Goal: Information Seeking & Learning: Learn about a topic

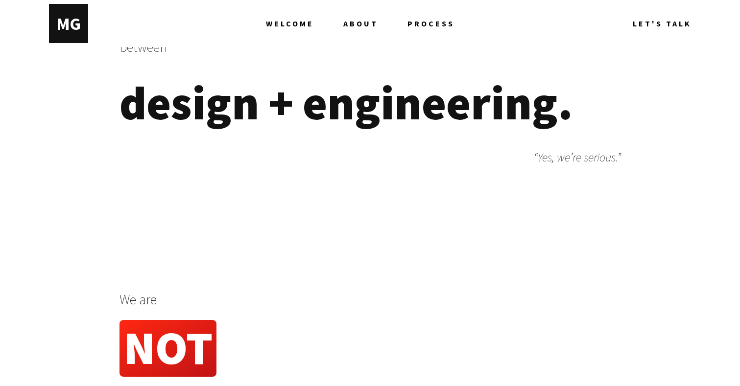
scroll to position [519, 0]
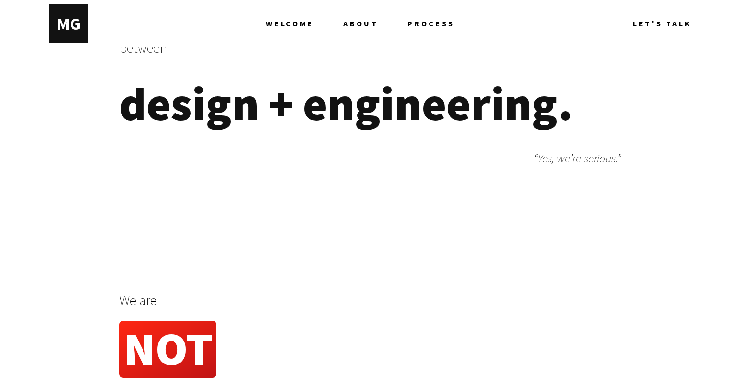
click at [465, 110] on span "design + engineering." at bounding box center [345, 103] width 453 height 59
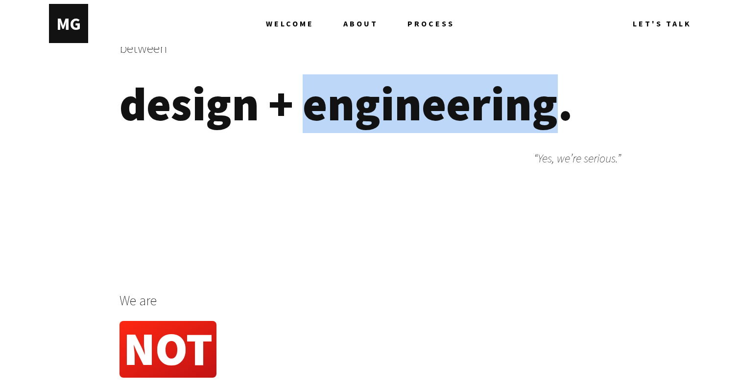
click at [465, 110] on span "design + engineering." at bounding box center [345, 103] width 453 height 59
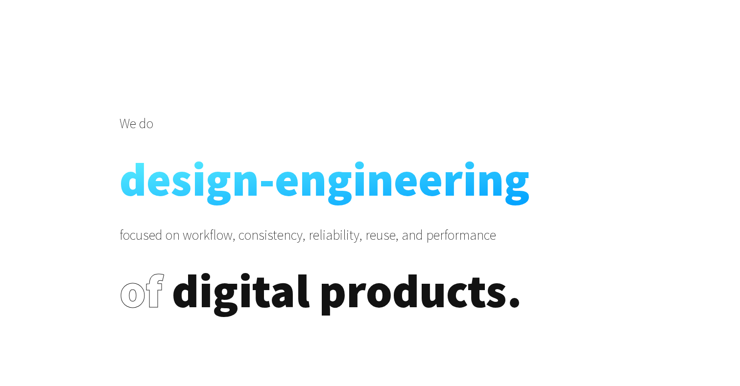
scroll to position [1026, 0]
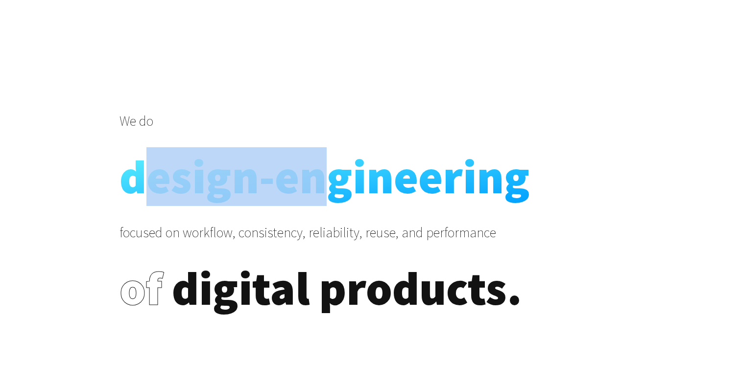
drag, startPoint x: 158, startPoint y: 187, endPoint x: 318, endPoint y: 188, distance: 160.0
click at [318, 188] on span "design-engineering" at bounding box center [324, 176] width 410 height 55
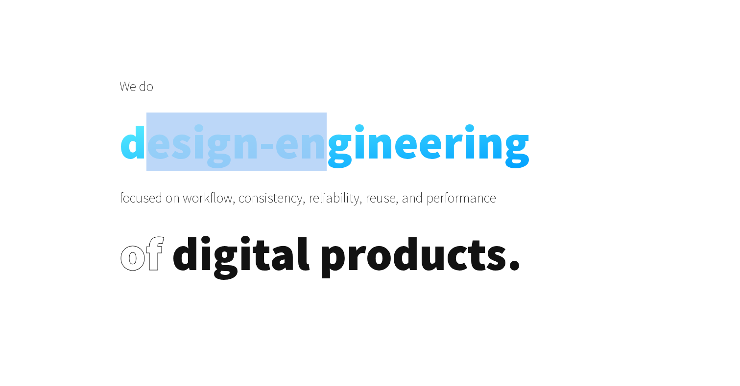
scroll to position [1071, 0]
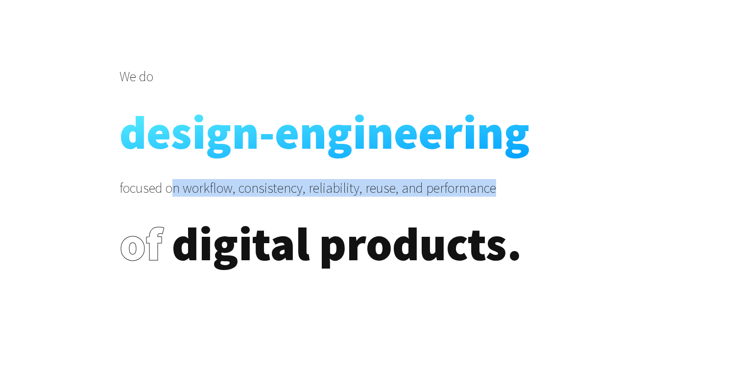
drag, startPoint x: 170, startPoint y: 192, endPoint x: 411, endPoint y: 200, distance: 240.9
click at [411, 200] on p "focused on workflow, consistency, reliability, reuse, and performance" at bounding box center [369, 197] width 501 height 37
drag, startPoint x: 302, startPoint y: 187, endPoint x: 472, endPoint y: 191, distance: 169.4
click at [470, 192] on p "focused on workflow, consistency, reliability, reuse, and performance" at bounding box center [369, 197] width 501 height 37
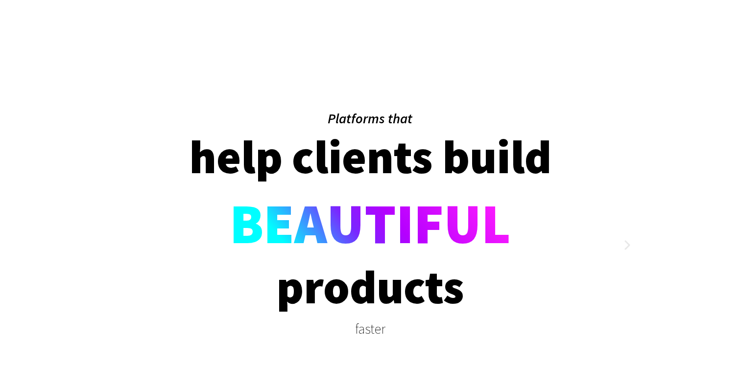
scroll to position [2108, 0]
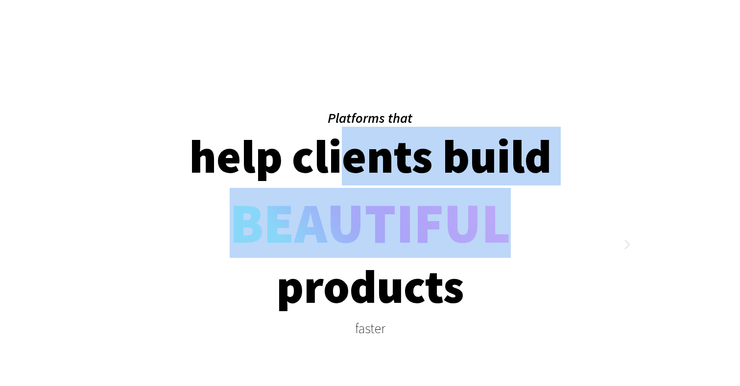
drag, startPoint x: 352, startPoint y: 157, endPoint x: 491, endPoint y: 246, distance: 164.7
click at [491, 246] on ul "help clients build BEAUTIFUL products faster transform content + brand operatio…" at bounding box center [370, 235] width 536 height 216
